Goal: Information Seeking & Learning: Learn about a topic

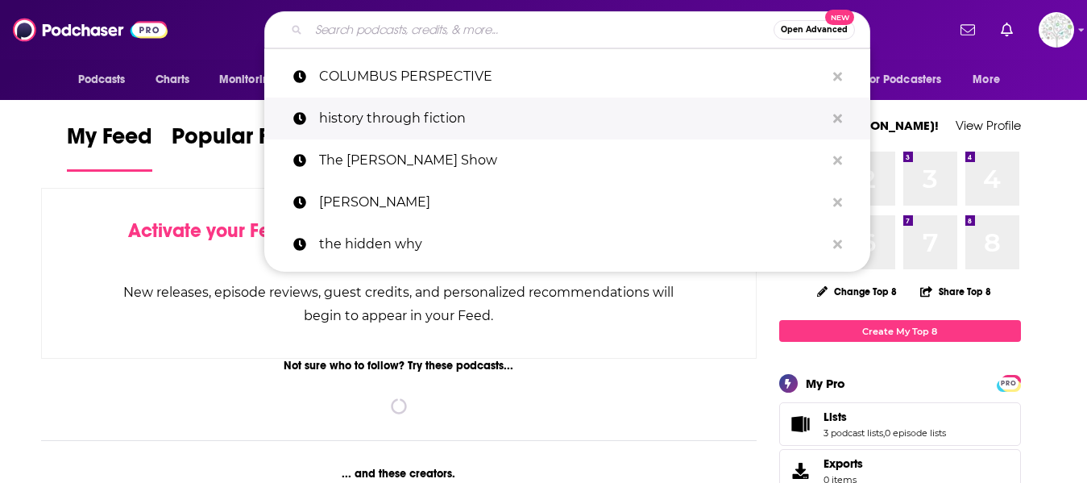
click at [381, 113] on p "history through fiction" at bounding box center [572, 119] width 506 height 42
type input "history through fiction"
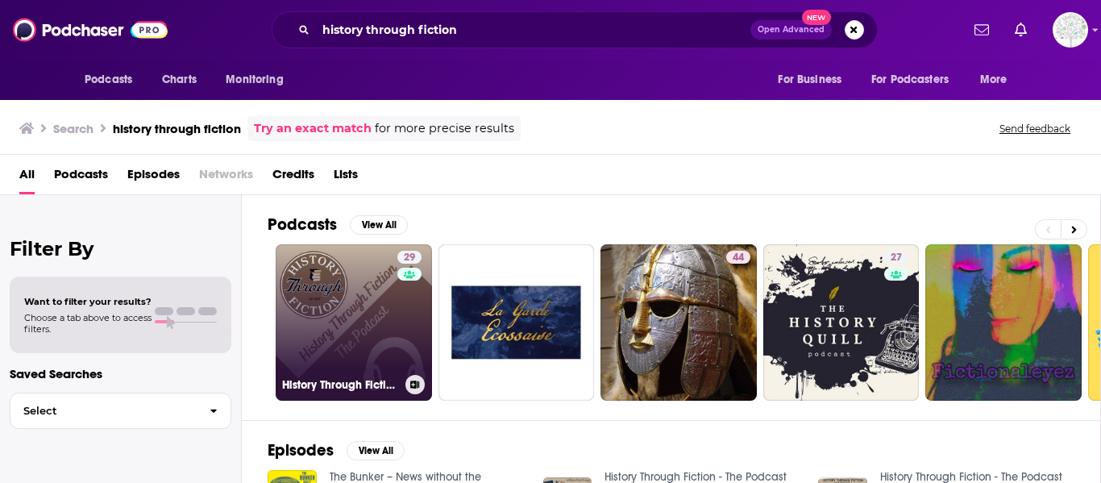
click at [340, 337] on link "29 History Through Fiction - The Podcast" at bounding box center [354, 322] width 156 height 156
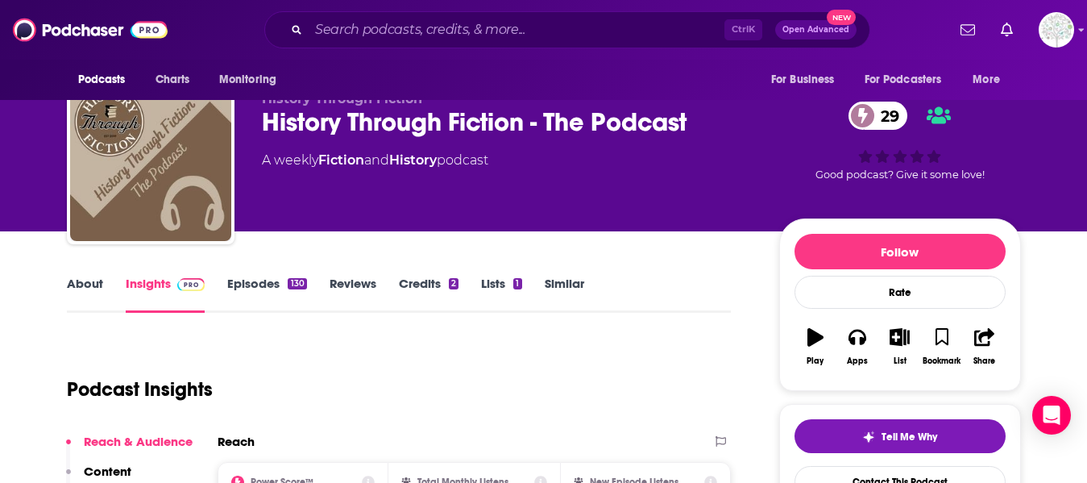
scroll to position [26, 0]
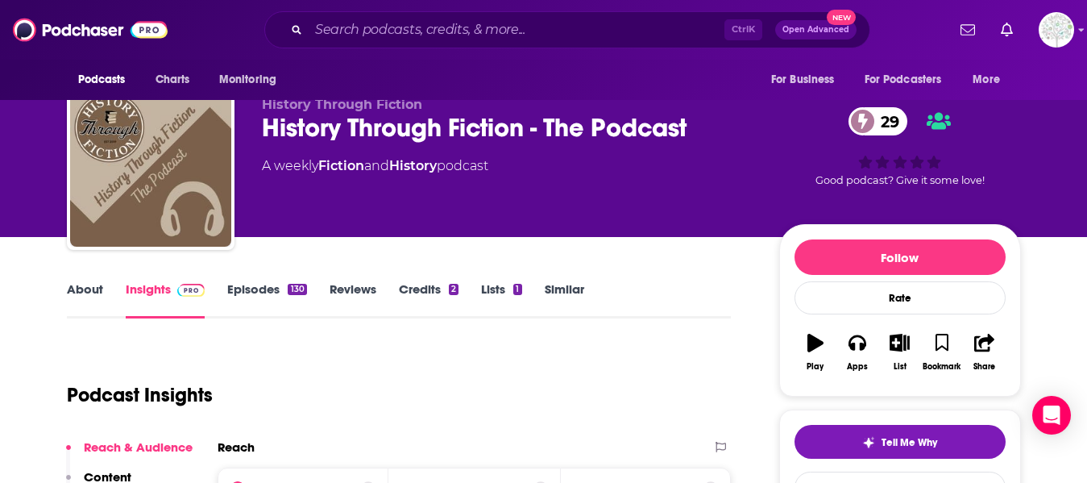
click at [82, 289] on link "About" at bounding box center [85, 299] width 36 height 37
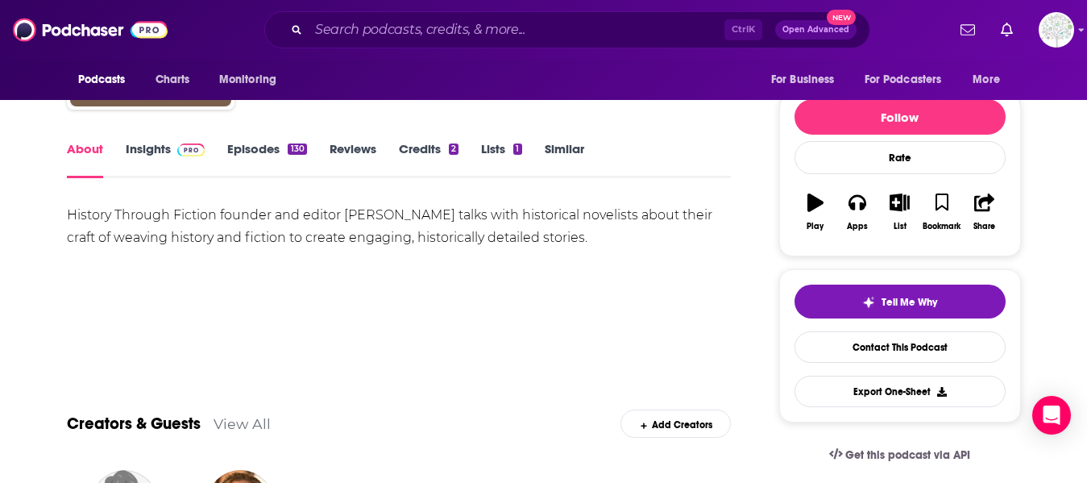
scroll to position [195, 0]
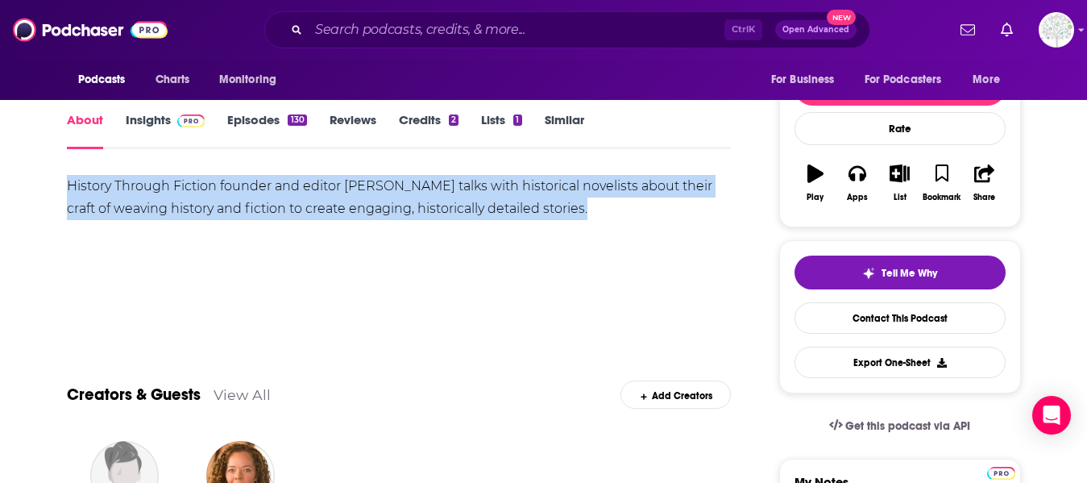
drag, startPoint x: 63, startPoint y: 187, endPoint x: 566, endPoint y: 212, distance: 503.6
copy div "History Through Fiction founder and editor [PERSON_NAME] talks with historical …"
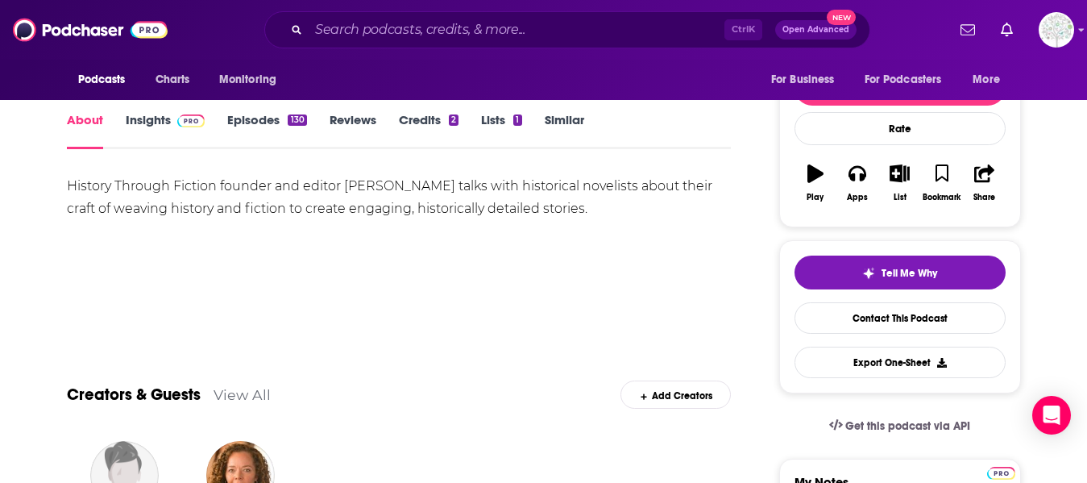
click at [455, 289] on div "History Through Fiction founder and editor [PERSON_NAME] talks with historical …" at bounding box center [399, 248] width 665 height 147
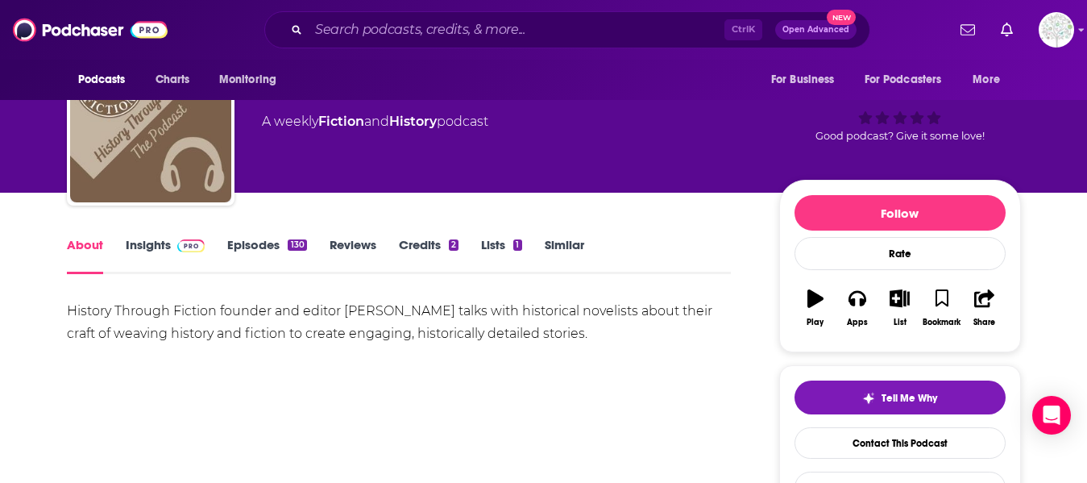
scroll to position [0, 0]
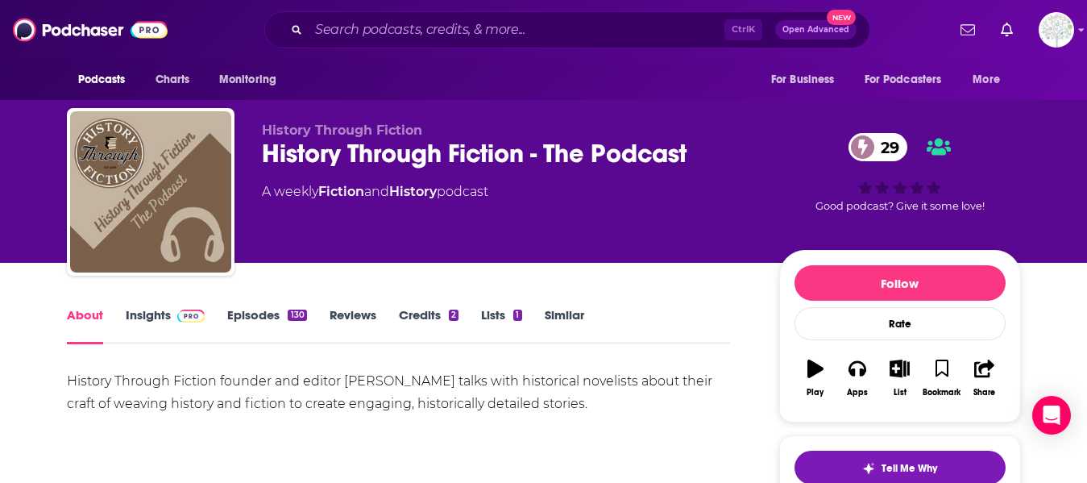
click at [366, 312] on link "Reviews" at bounding box center [353, 325] width 47 height 37
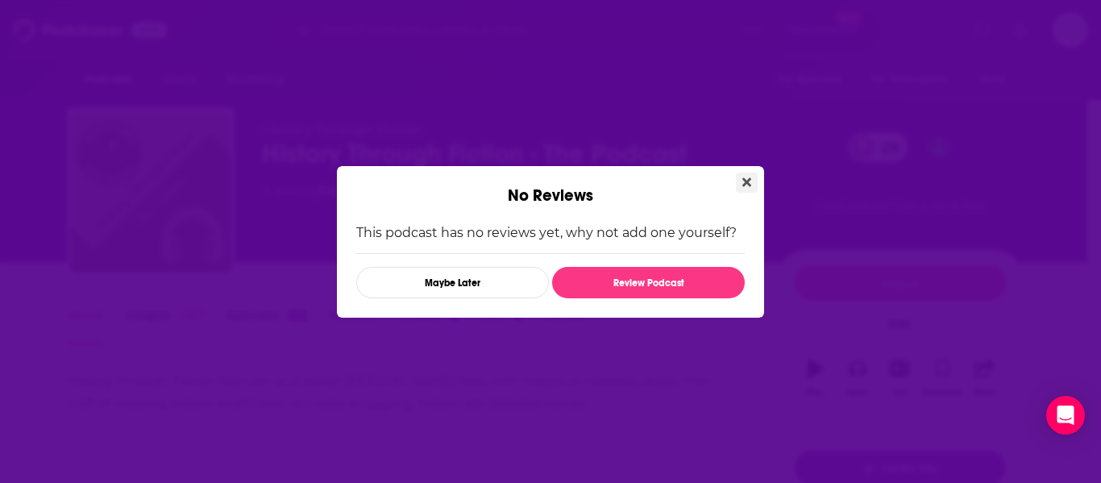
click at [743, 181] on icon "Close" at bounding box center [746, 182] width 9 height 13
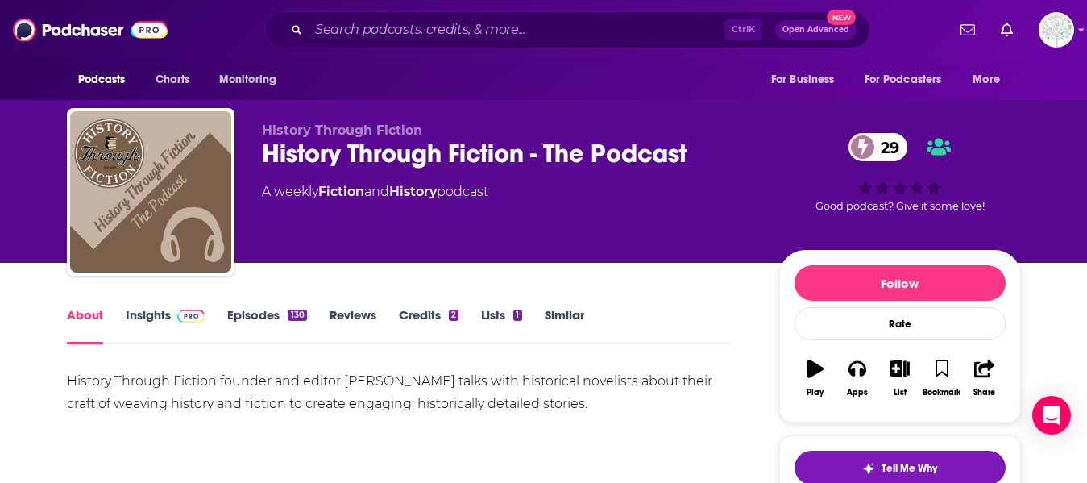
click at [449, 318] on div "2" at bounding box center [454, 315] width 10 height 11
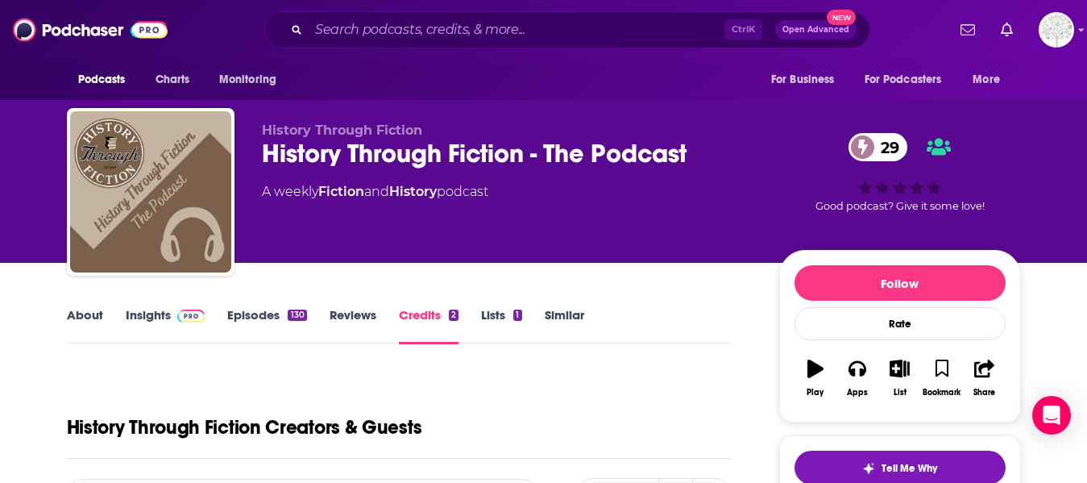
click at [131, 323] on link "Insights" at bounding box center [166, 325] width 80 height 37
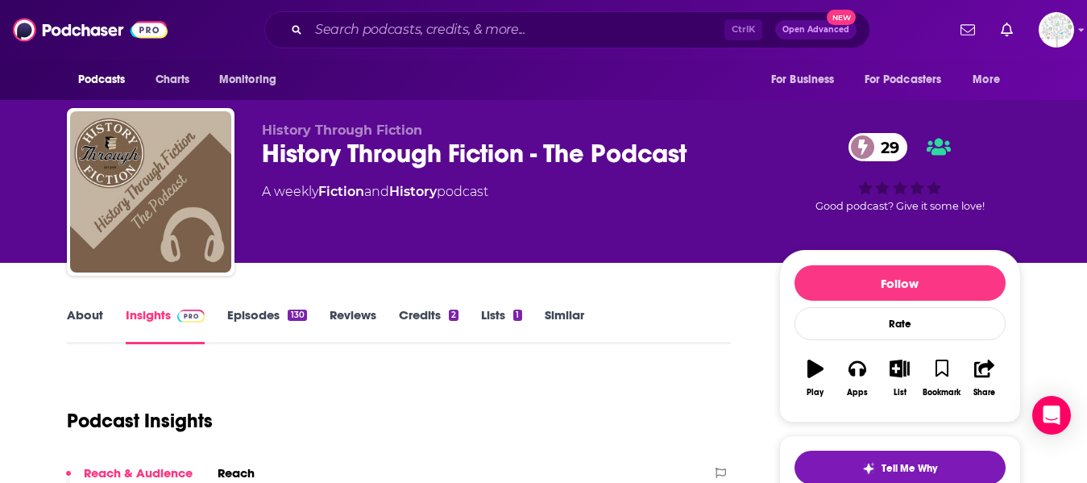
click at [272, 318] on link "Episodes 130" at bounding box center [266, 325] width 79 height 37
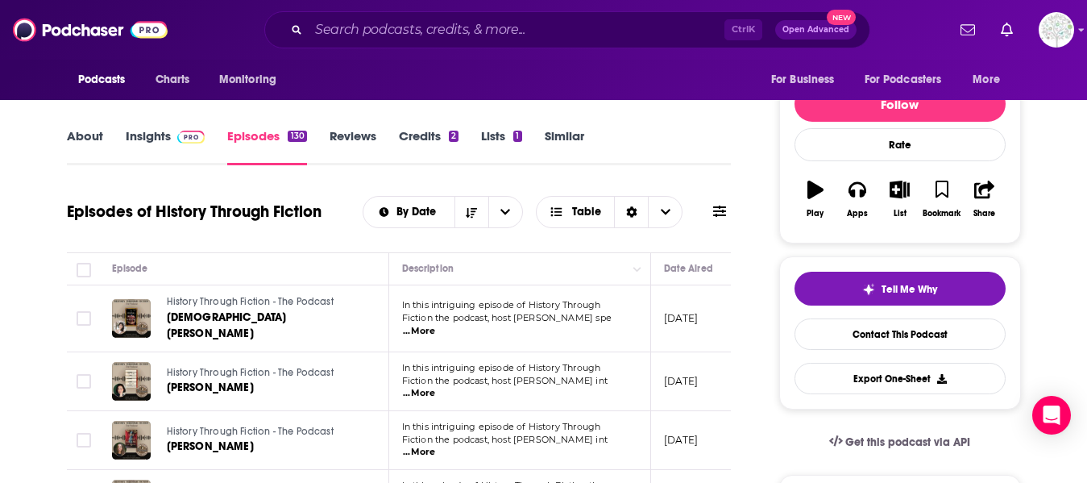
scroll to position [175, 0]
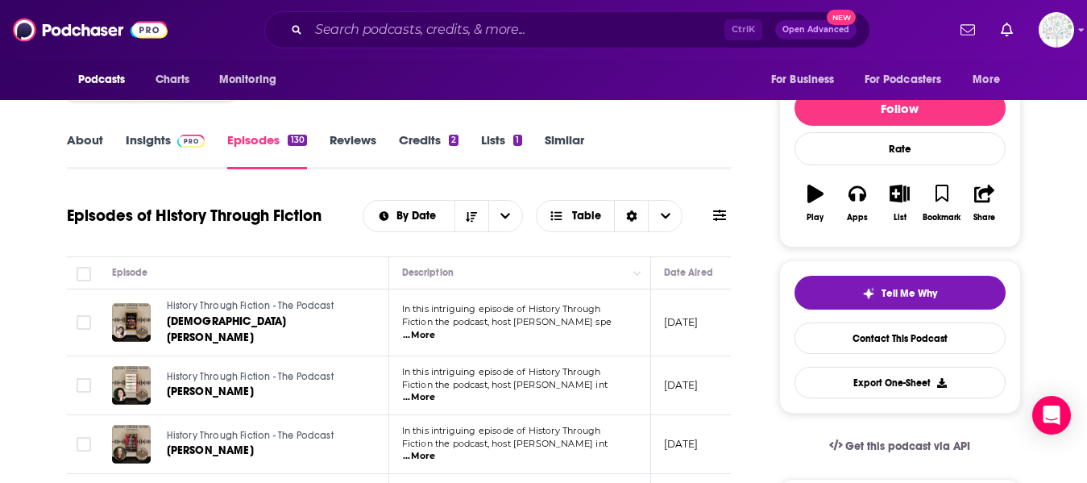
click at [88, 141] on link "About" at bounding box center [85, 150] width 36 height 37
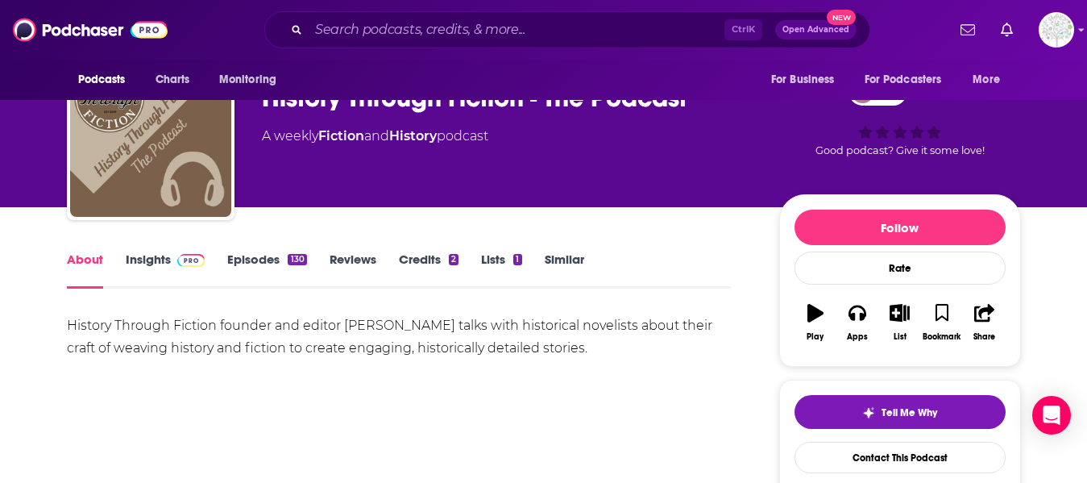
scroll to position [120, 0]
